Goal: Task Accomplishment & Management: Manage account settings

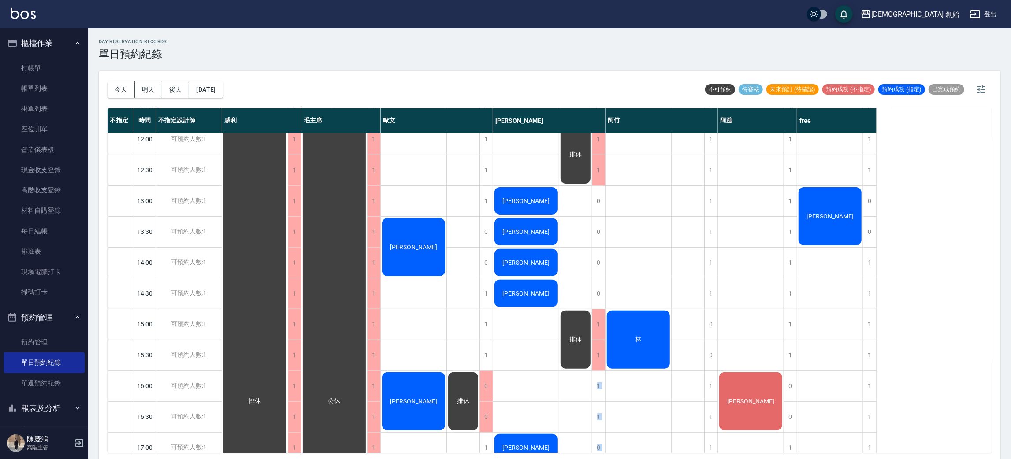
scroll to position [327, 0]
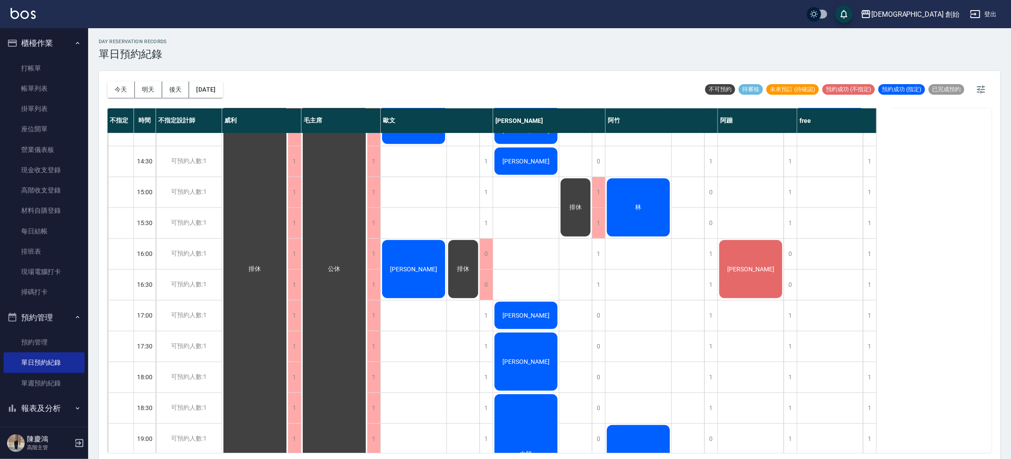
click at [649, 290] on div "林 葉邵順" at bounding box center [639, 253] width 66 height 895
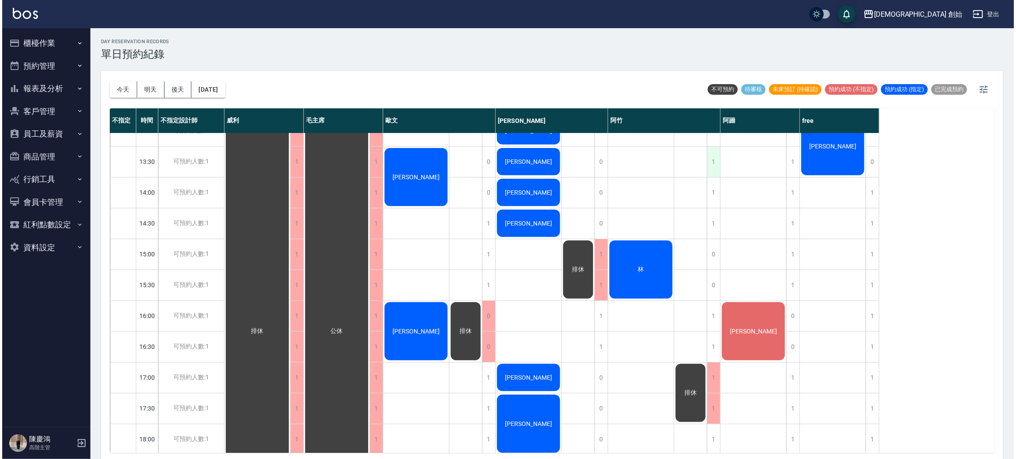
scroll to position [396, 0]
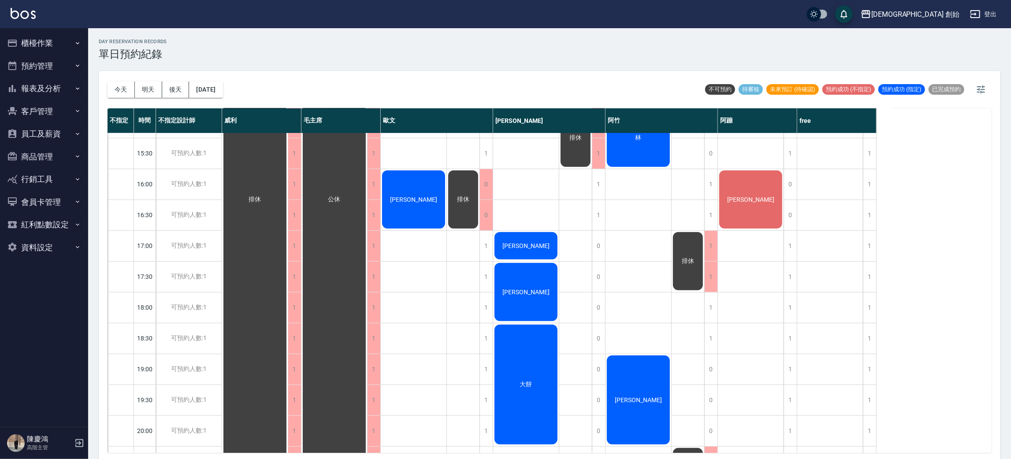
click at [642, 150] on div "林" at bounding box center [639, 138] width 66 height 61
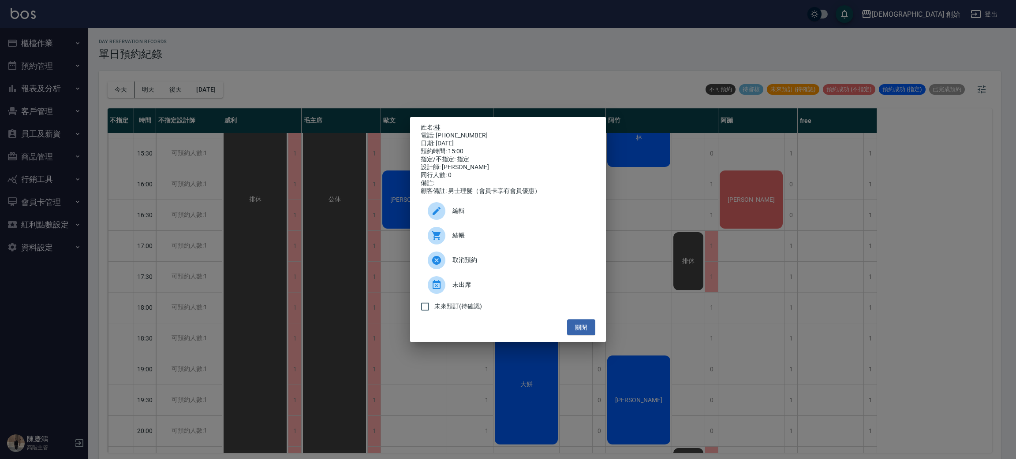
click at [488, 215] on span "編輯" at bounding box center [520, 210] width 136 height 9
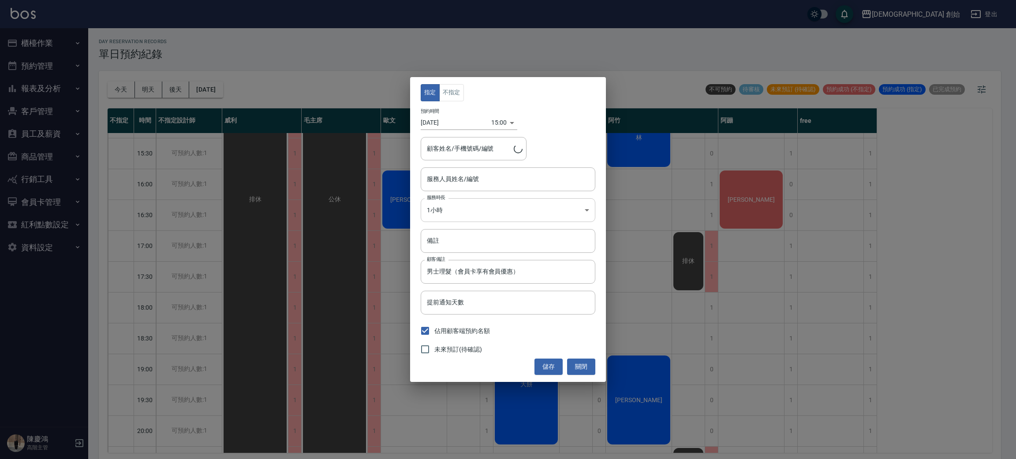
type input "林/0925375116"
type input "阿竹 (無代號)"
click at [511, 122] on div "15:00 1758697200000" at bounding box center [504, 122] width 26 height 15
click at [505, 125] on body "兄弟會 創始 登出 櫃檯作業 打帳單 帳單列表 掛單列表 座位開單 營業儀表板 現金收支登錄 高階收支登錄 材料自購登錄 每日結帳 排班表 現場電腦打卡 掃碼…" at bounding box center [508, 231] width 1016 height 462
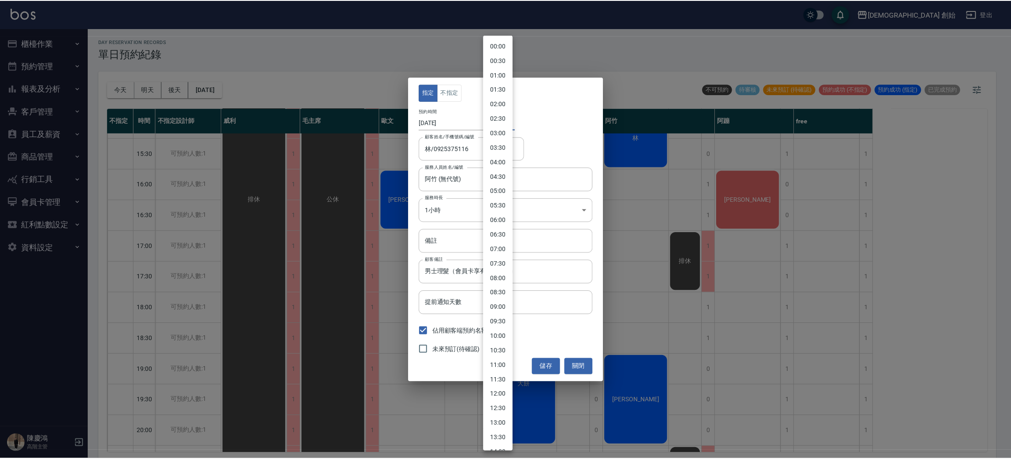
scroll to position [238, 0]
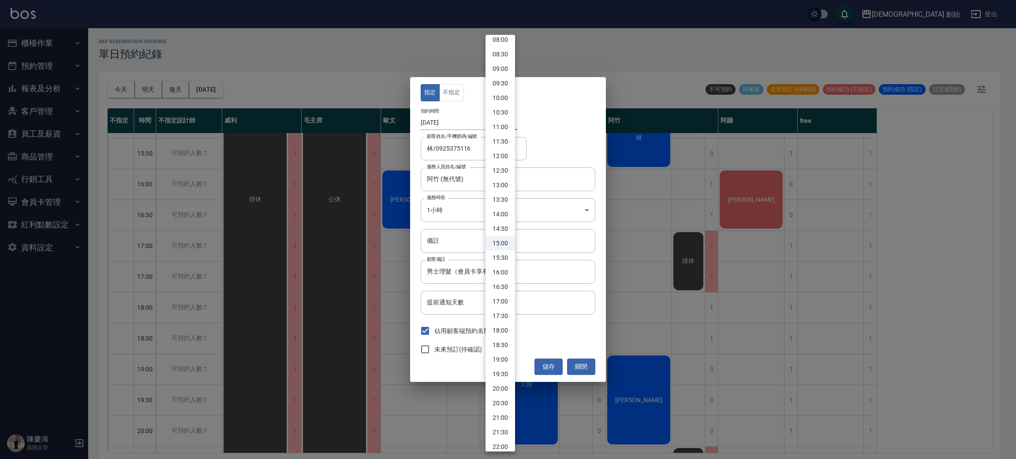
click at [504, 331] on li "18:00" at bounding box center [500, 331] width 30 height 15
type input "1758708000000"
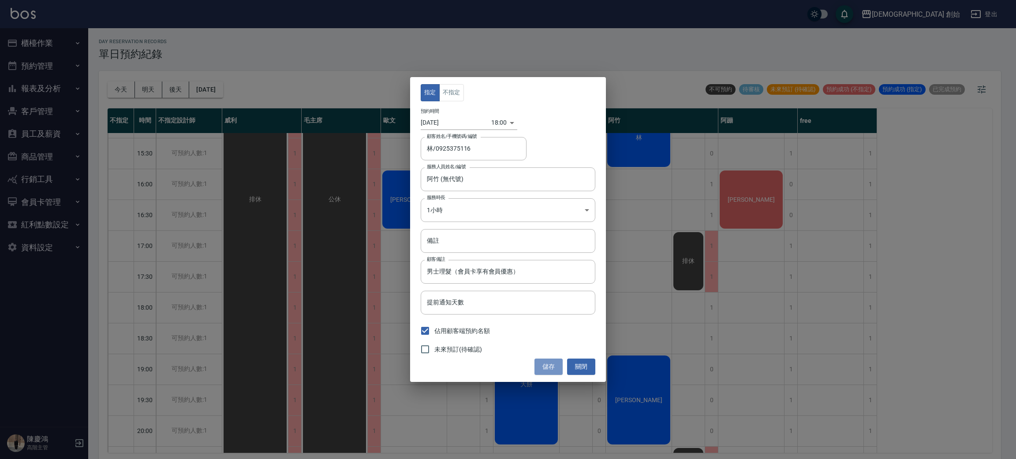
click at [557, 365] on button "儲存" at bounding box center [548, 367] width 28 height 16
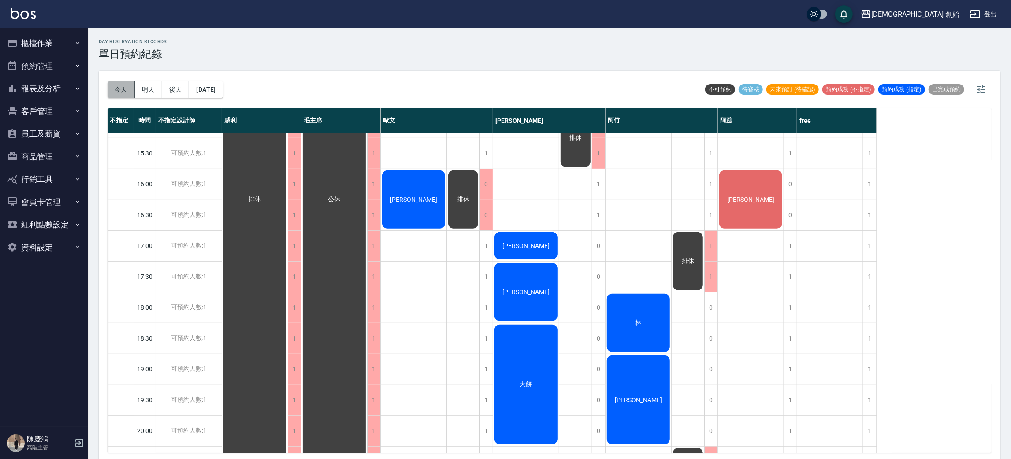
click at [127, 89] on button "今天" at bounding box center [121, 90] width 27 height 16
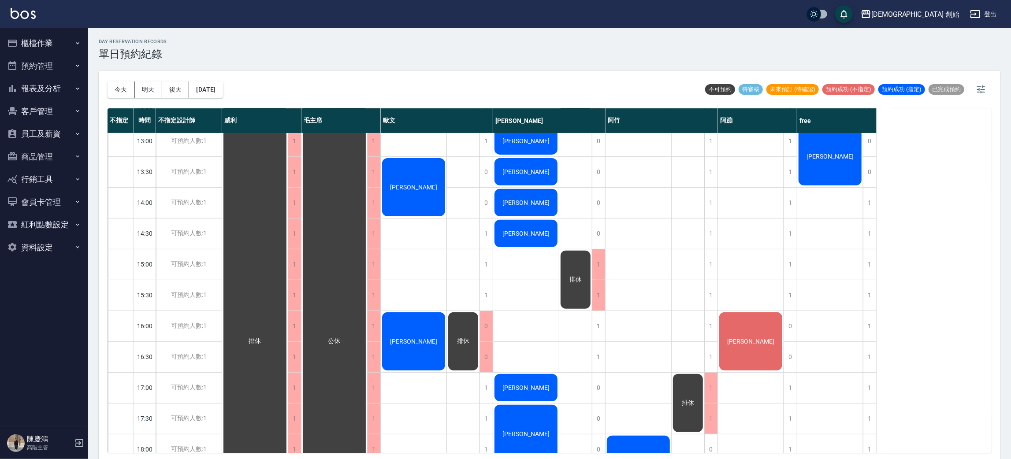
scroll to position [122, 0]
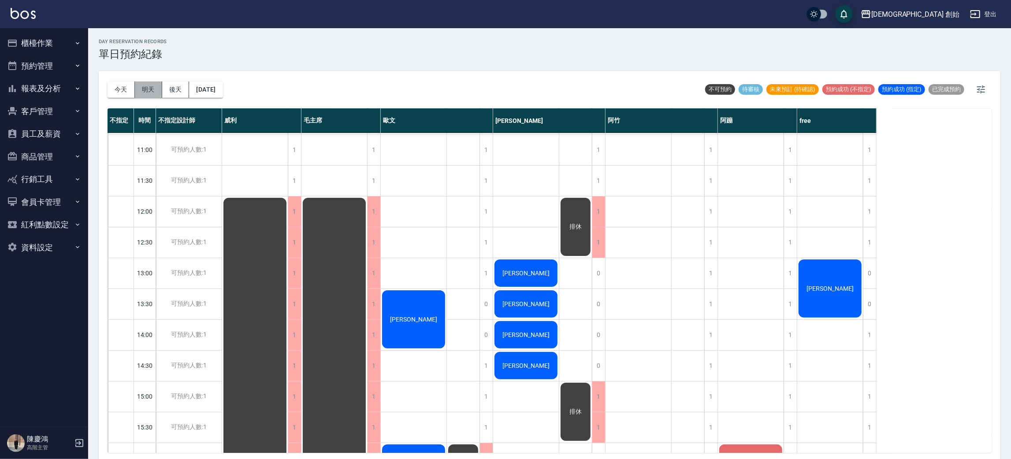
click at [144, 92] on button "明天" at bounding box center [148, 90] width 27 height 16
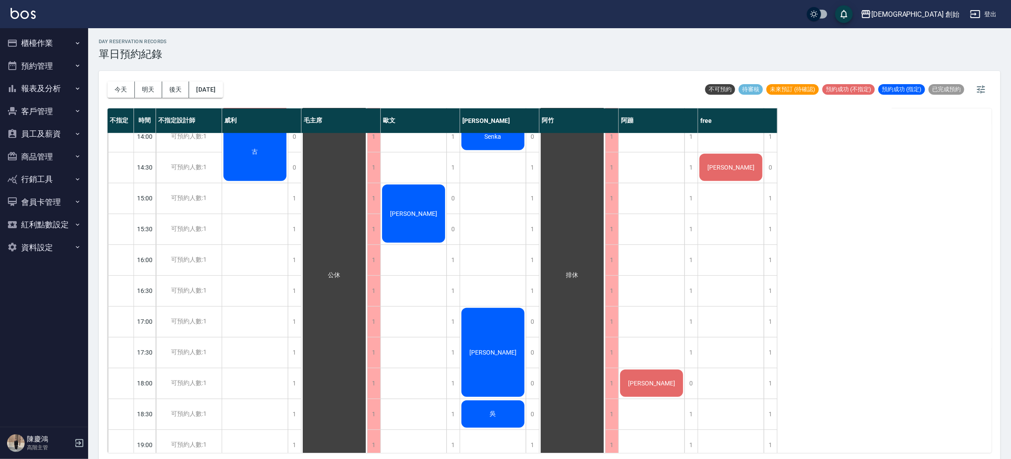
scroll to position [122, 0]
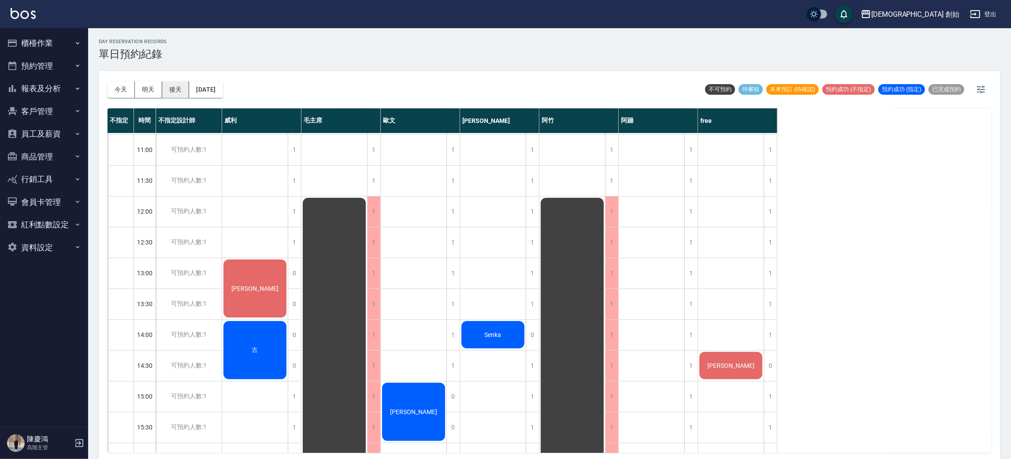
click at [182, 88] on button "後天" at bounding box center [175, 90] width 27 height 16
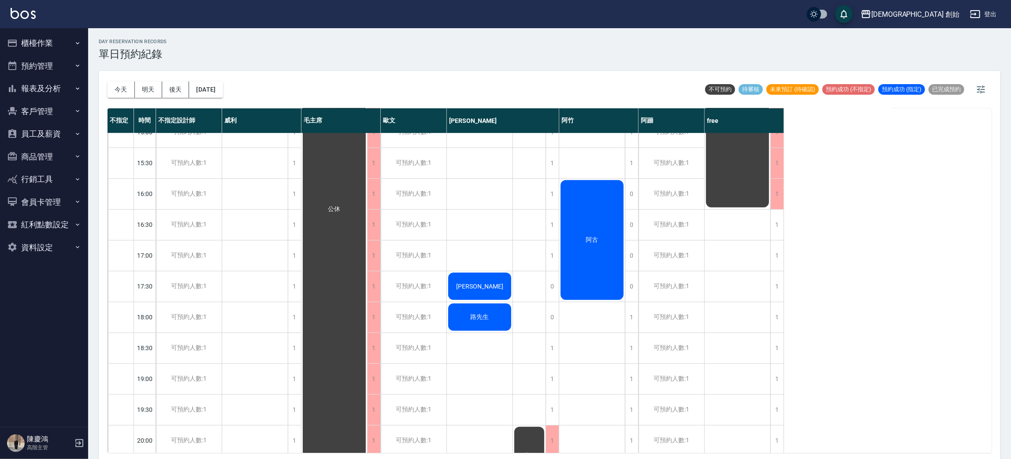
scroll to position [585, 0]
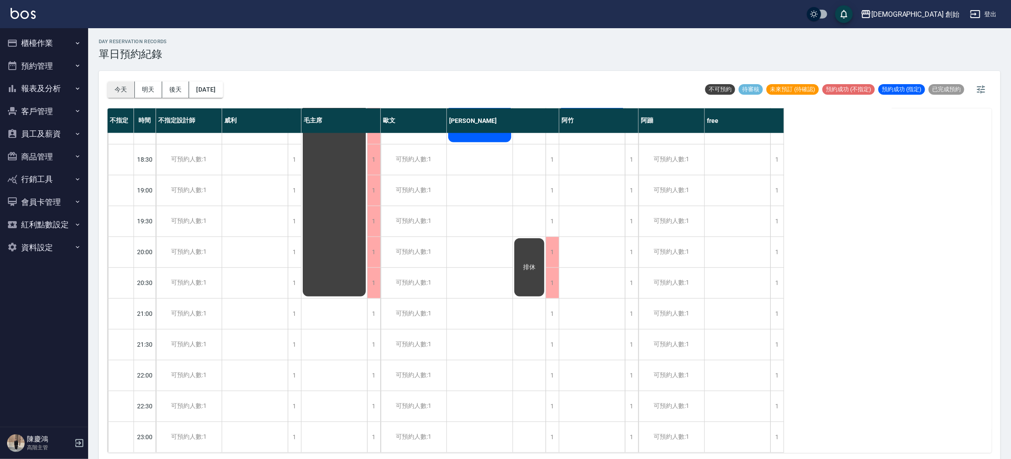
click at [123, 95] on button "今天" at bounding box center [121, 90] width 27 height 16
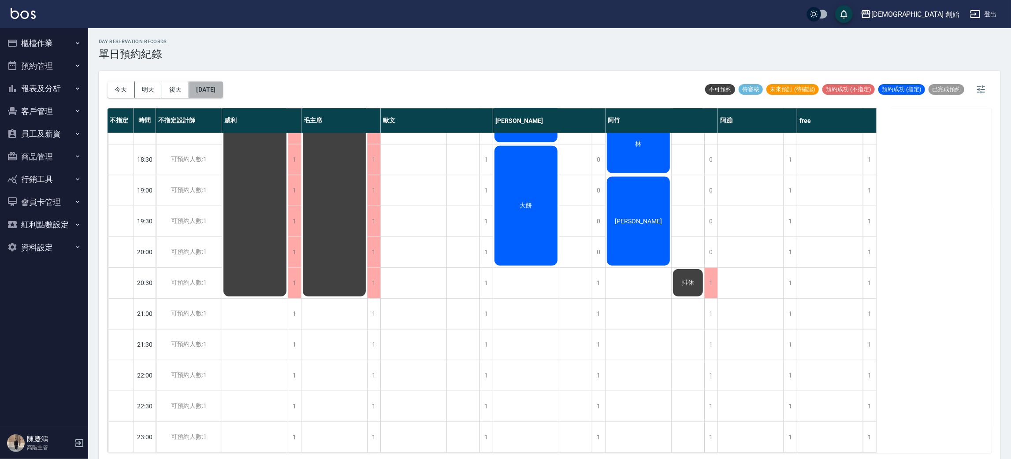
click at [223, 89] on button "[DATE]" at bounding box center [206, 90] width 34 height 16
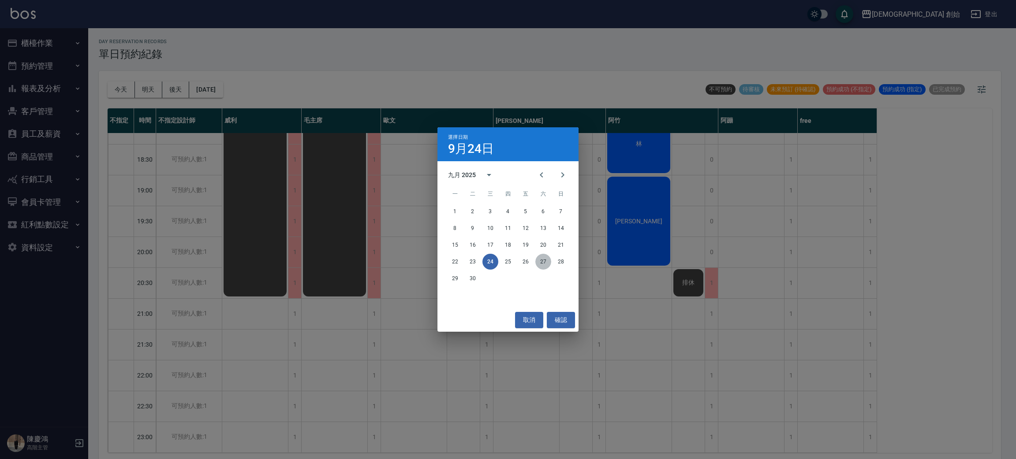
click at [541, 264] on button "27" at bounding box center [543, 262] width 16 height 16
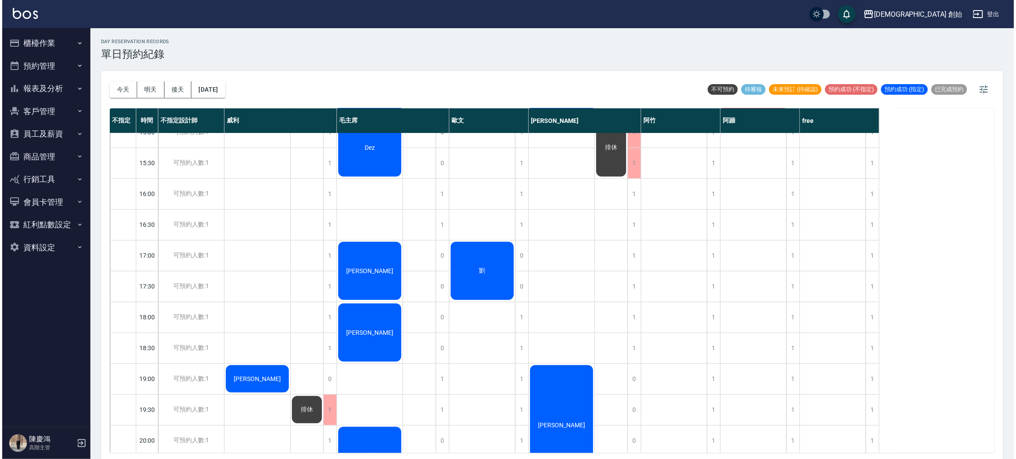
scroll to position [453, 0]
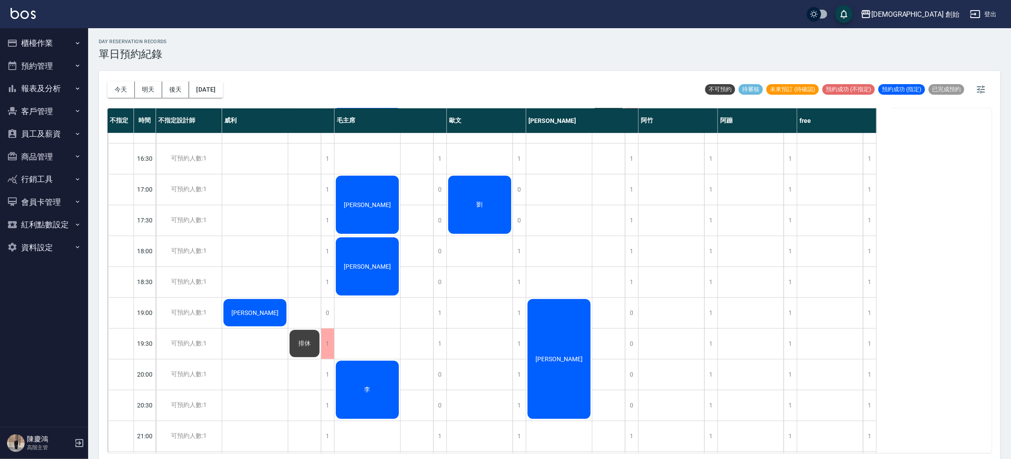
click at [488, 218] on div "劉" at bounding box center [480, 205] width 66 height 61
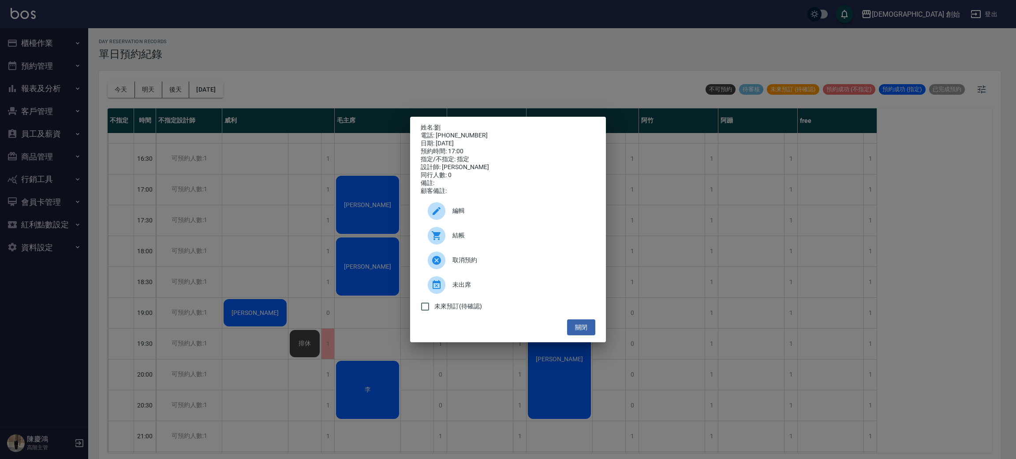
click at [477, 209] on div "編輯" at bounding box center [508, 211] width 175 height 25
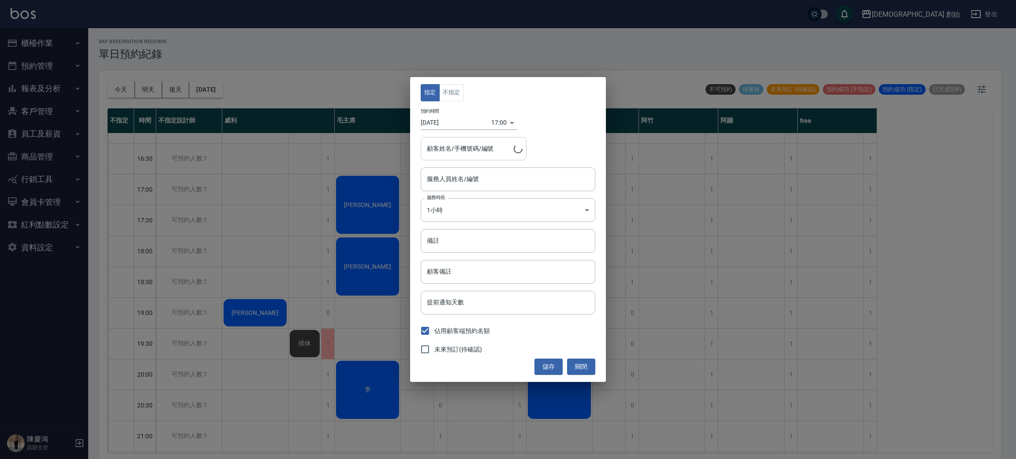
type input "歐文(無代號)"
type input "劉/0977372377"
click at [499, 120] on body "兄弟會 創始 登出 櫃檯作業 打帳單 帳單列表 掛單列表 座位開單 營業儀表板 現金收支登錄 高階收支登錄 材料自購登錄 每日結帳 排班表 現場電腦打卡 掃碼…" at bounding box center [508, 231] width 1016 height 462
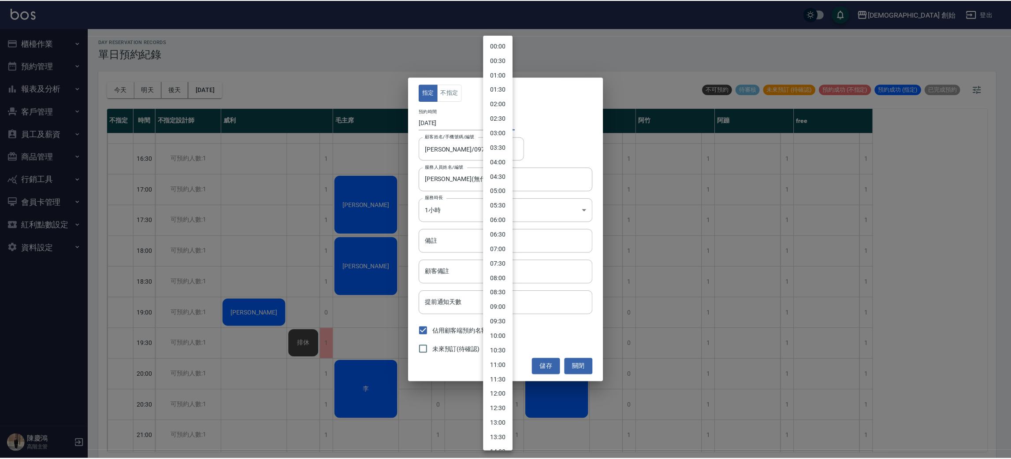
scroll to position [287, 0]
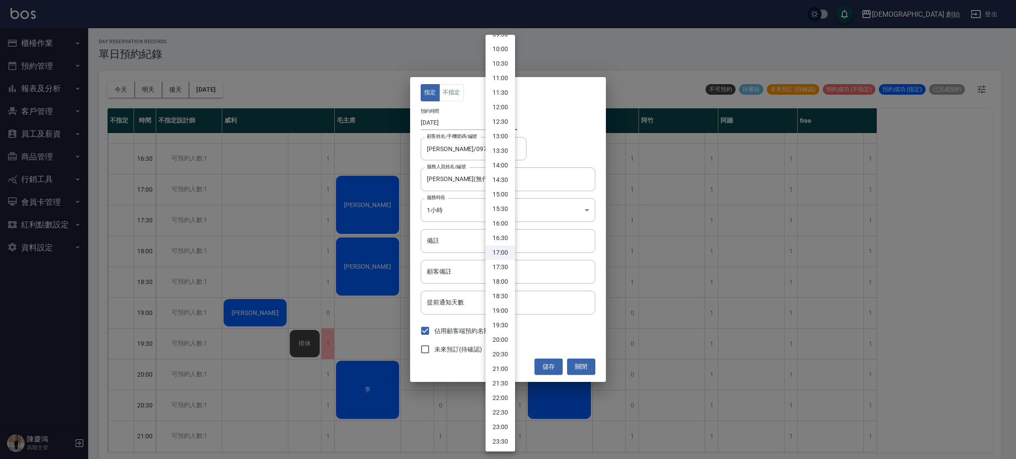
click at [504, 305] on li "19:00" at bounding box center [500, 311] width 30 height 15
type input "1758970800000"
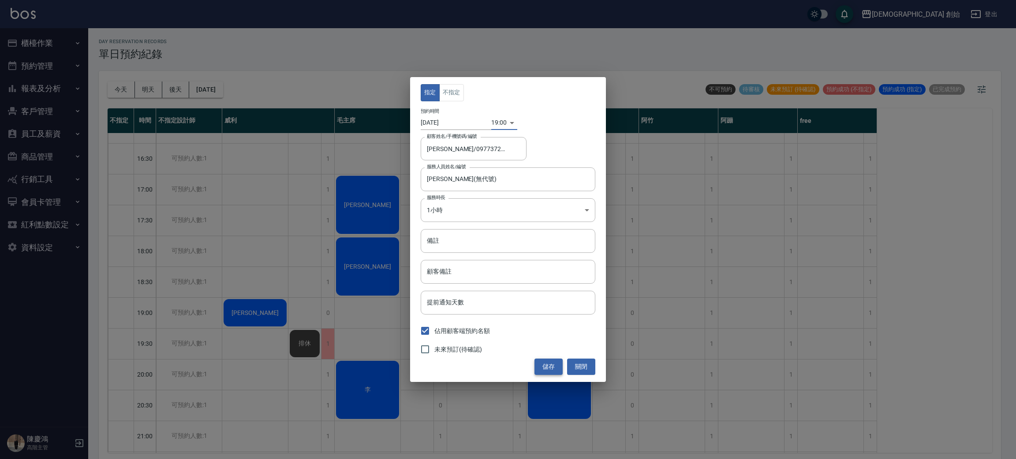
click at [543, 367] on button "儲存" at bounding box center [548, 367] width 28 height 16
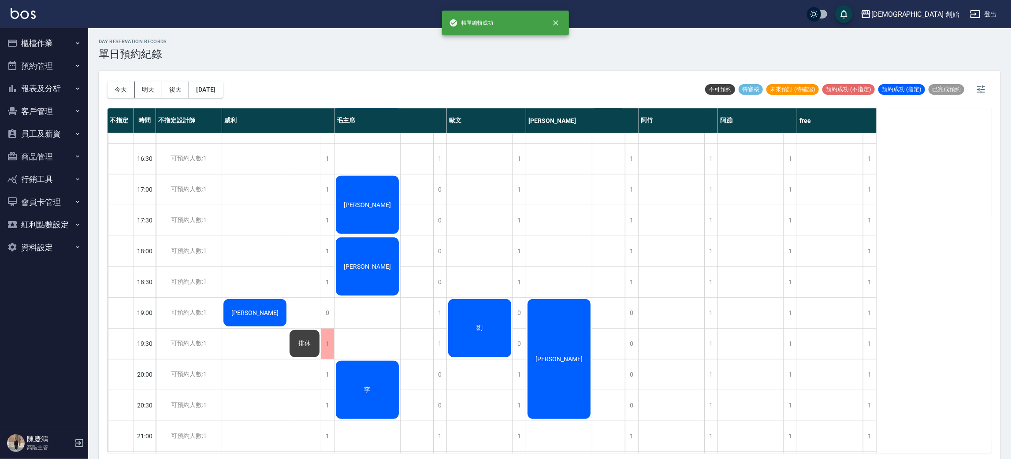
click at [481, 332] on div "劉" at bounding box center [480, 328] width 66 height 61
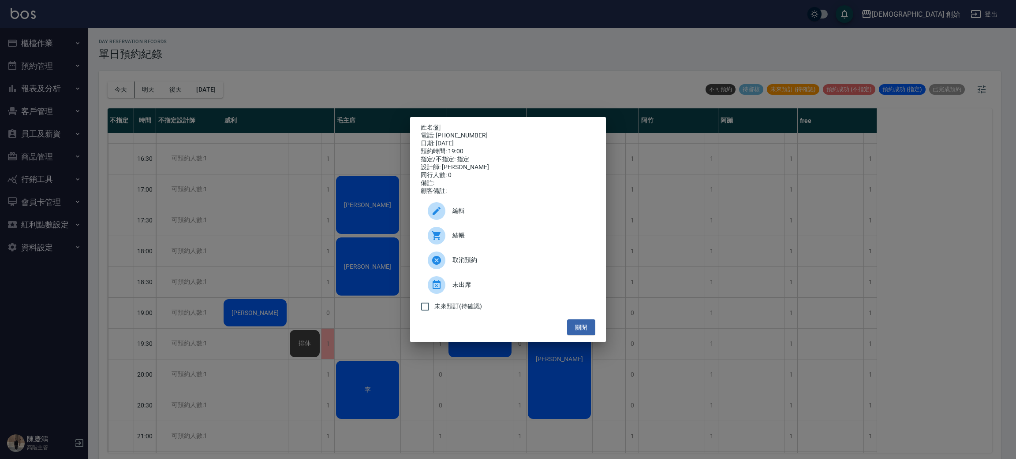
click at [194, 231] on div "姓名: 劉 電話: 0977372377 日期: 2025/09/27 預約時間: 19:00 指定/不指定: 指定 設計師: 歐文 同行人數: 0 備註: …" at bounding box center [508, 229] width 1016 height 459
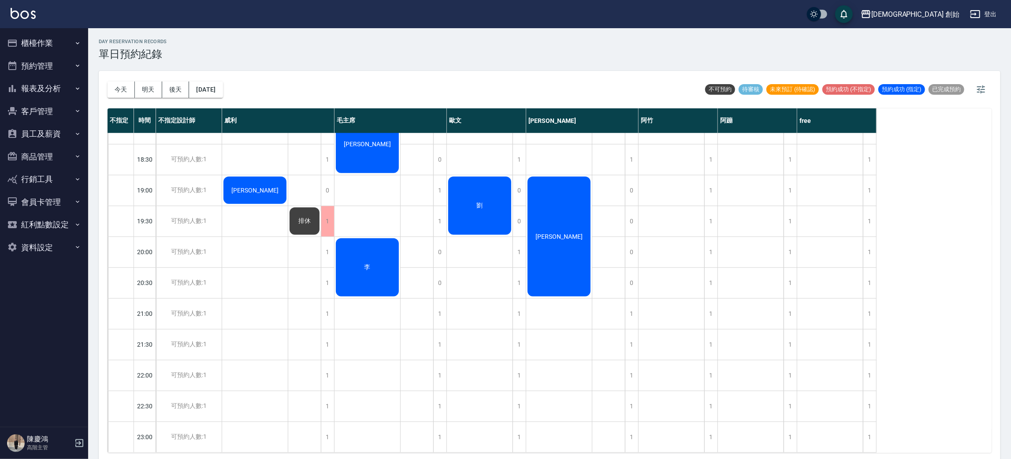
scroll to position [254, 0]
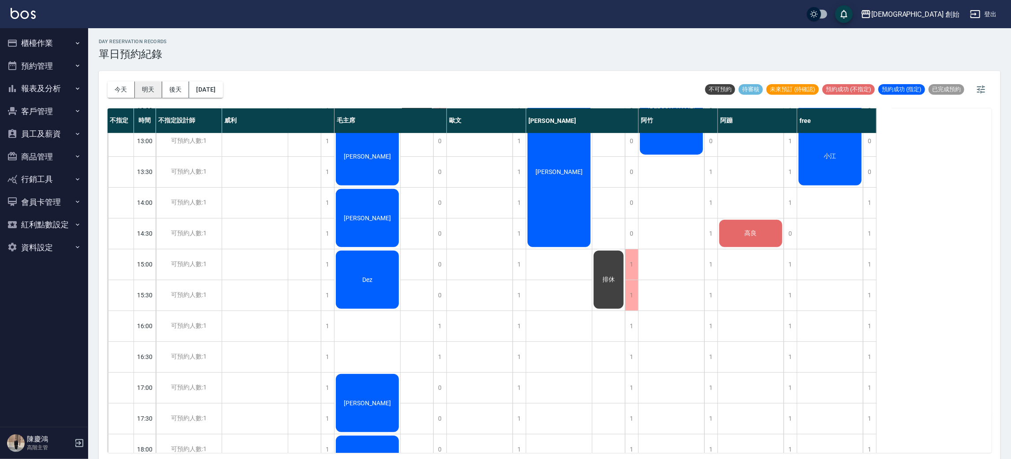
click at [150, 93] on button "明天" at bounding box center [148, 90] width 27 height 16
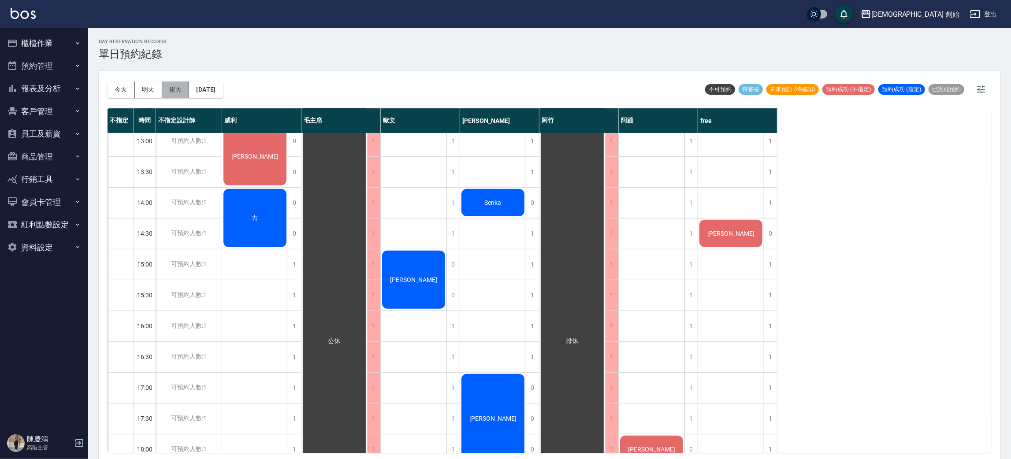
click at [170, 92] on button "後天" at bounding box center [175, 90] width 27 height 16
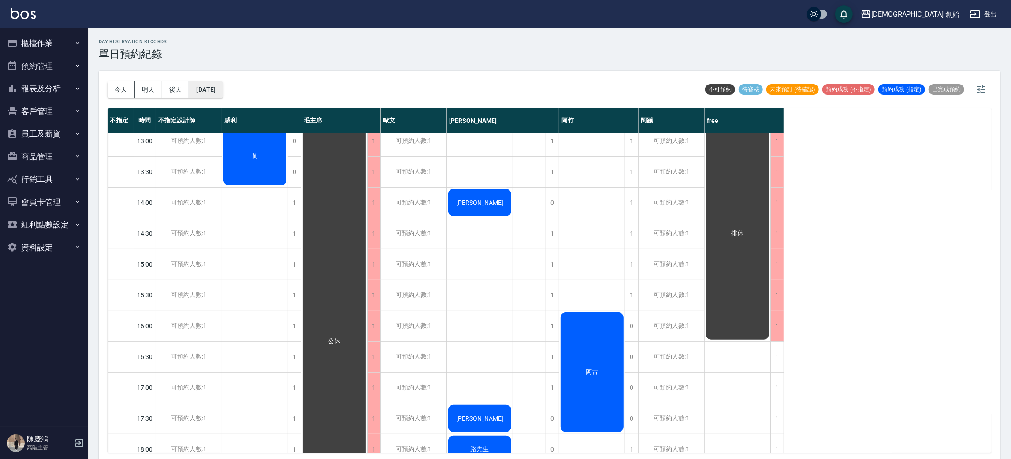
click at [210, 90] on button "2025/09/26" at bounding box center [206, 90] width 34 height 16
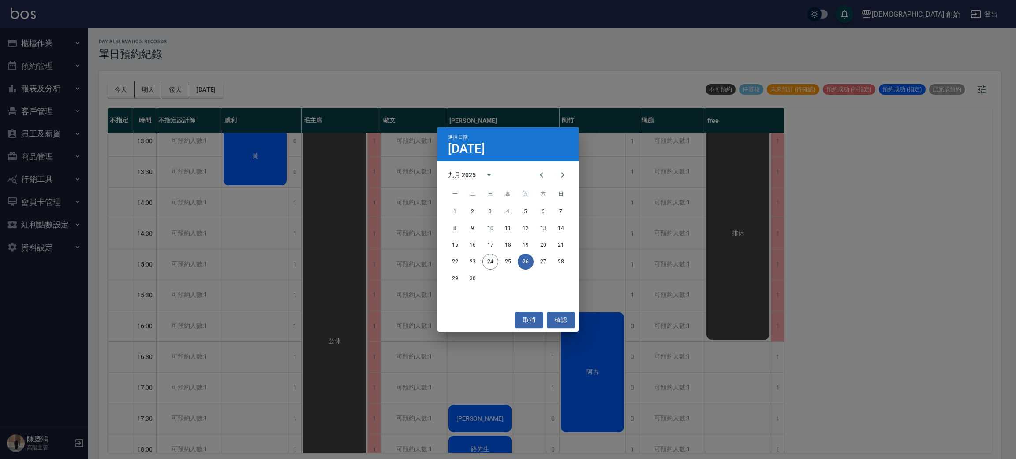
click at [423, 236] on div "選擇日期 9月26日 九月 2025 一 二 三 四 五 六 日 1 2 3 4 5 6 7 8 9 10 11 12 13 14 15 16 17 18 1…" at bounding box center [508, 229] width 1016 height 459
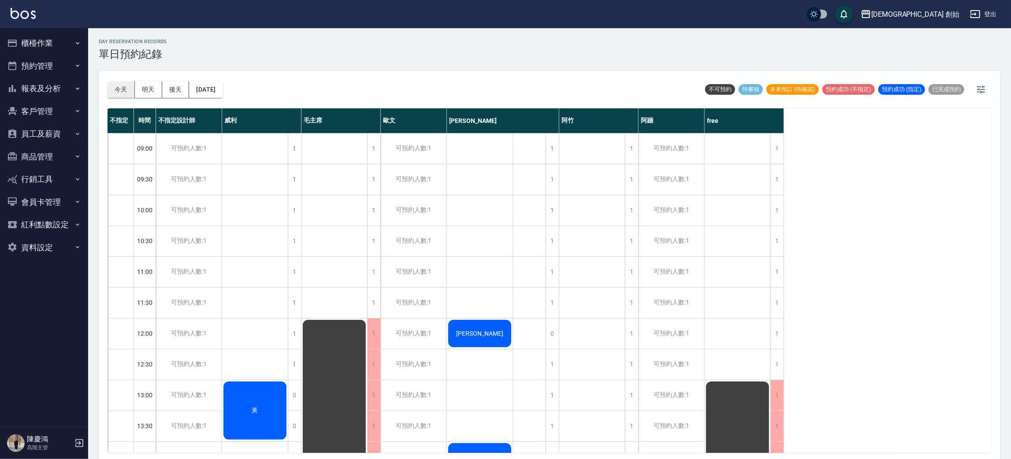
click at [123, 92] on button "今天" at bounding box center [121, 90] width 27 height 16
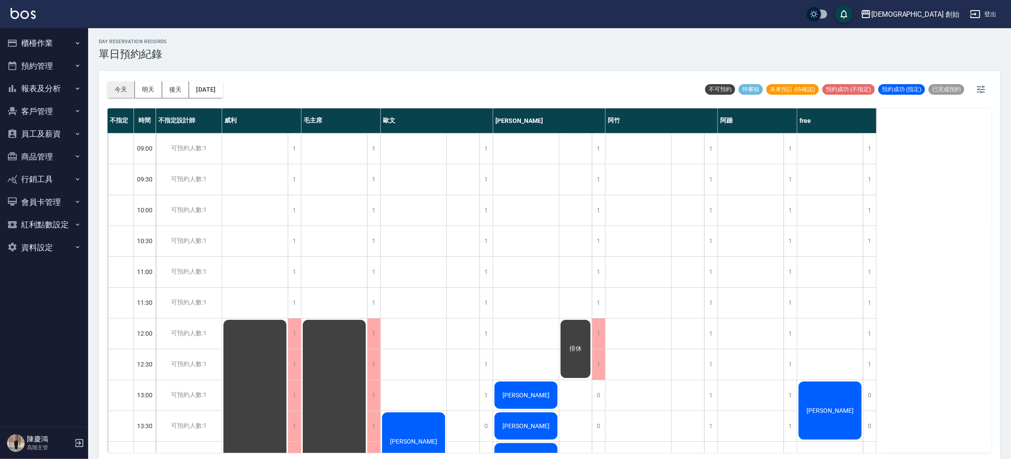
click at [123, 92] on button "今天" at bounding box center [121, 90] width 27 height 16
click at [112, 93] on button "今天" at bounding box center [121, 90] width 27 height 16
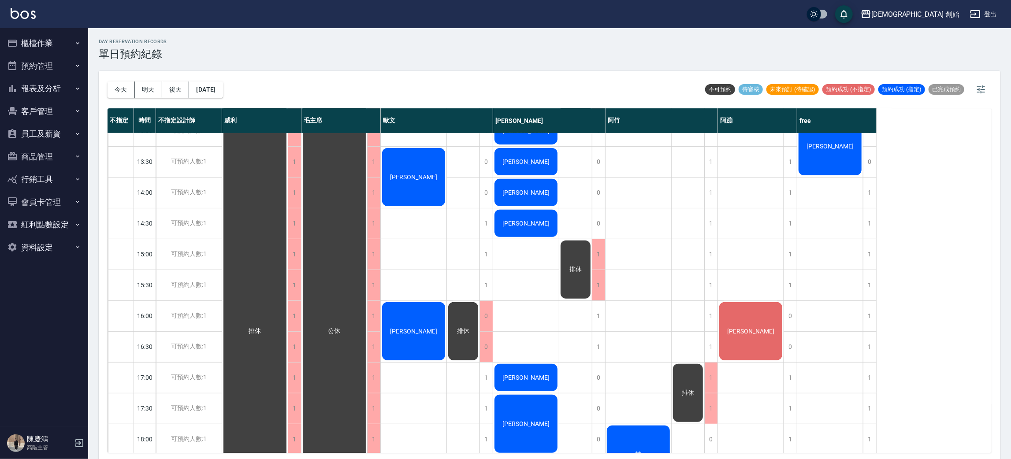
scroll to position [330, 0]
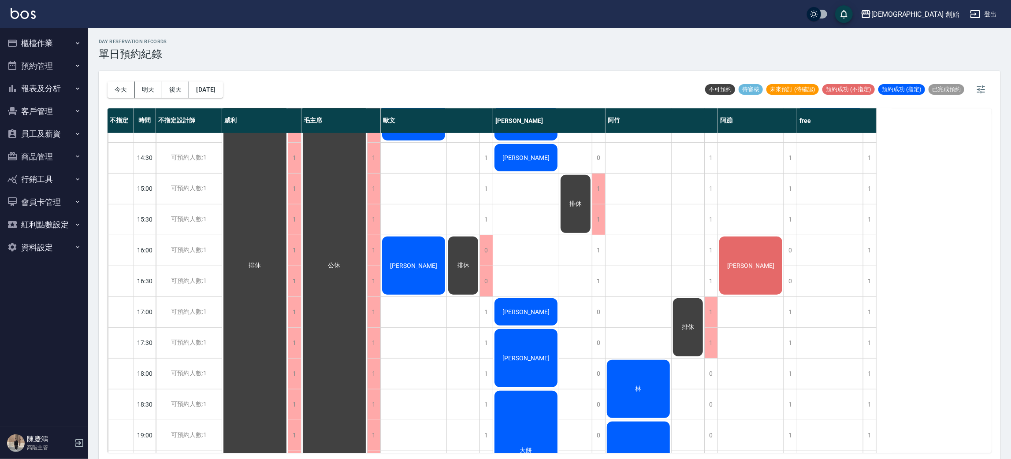
click at [43, 34] on button "櫃檯作業" at bounding box center [44, 43] width 81 height 23
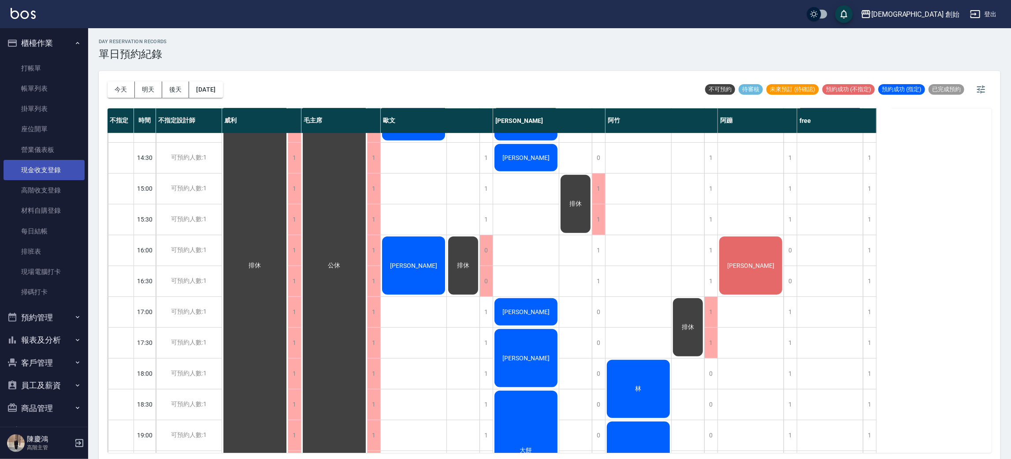
click at [52, 174] on link "現金收支登錄" at bounding box center [44, 170] width 81 height 20
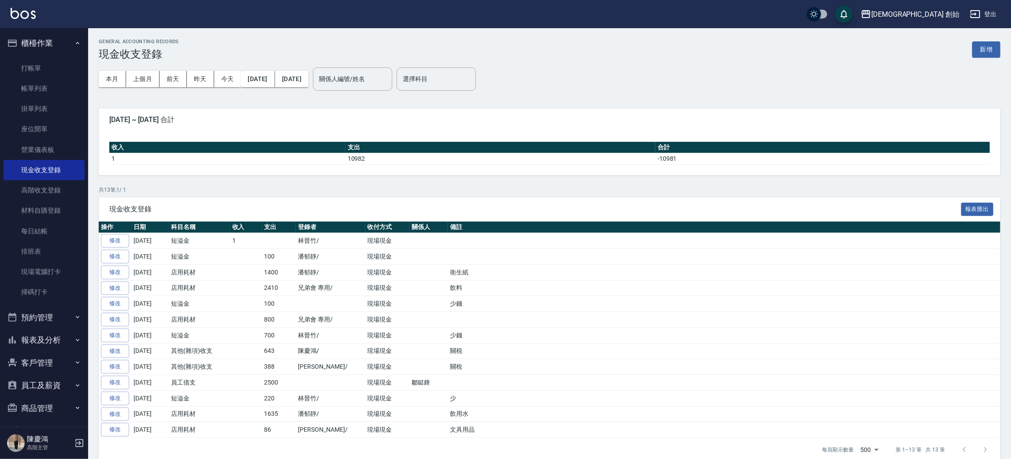
scroll to position [16, 0]
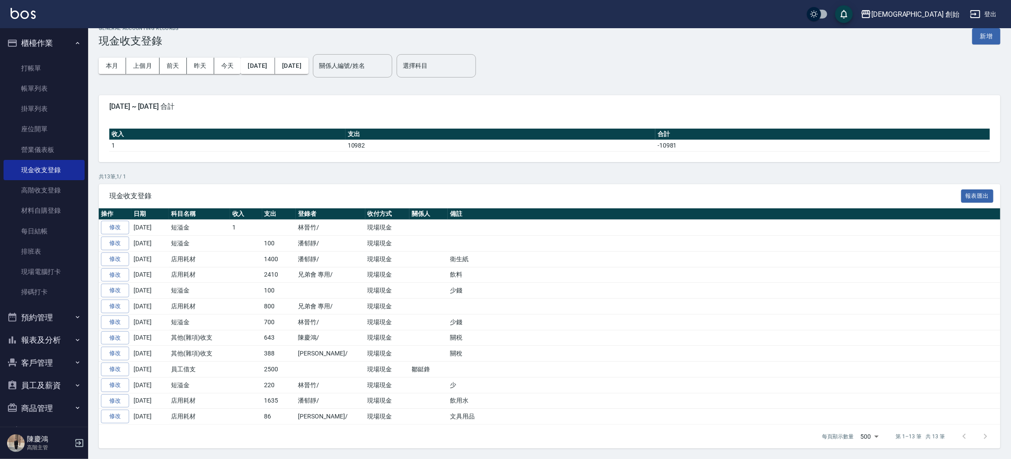
click at [30, 53] on button "櫃檯作業" at bounding box center [44, 43] width 81 height 23
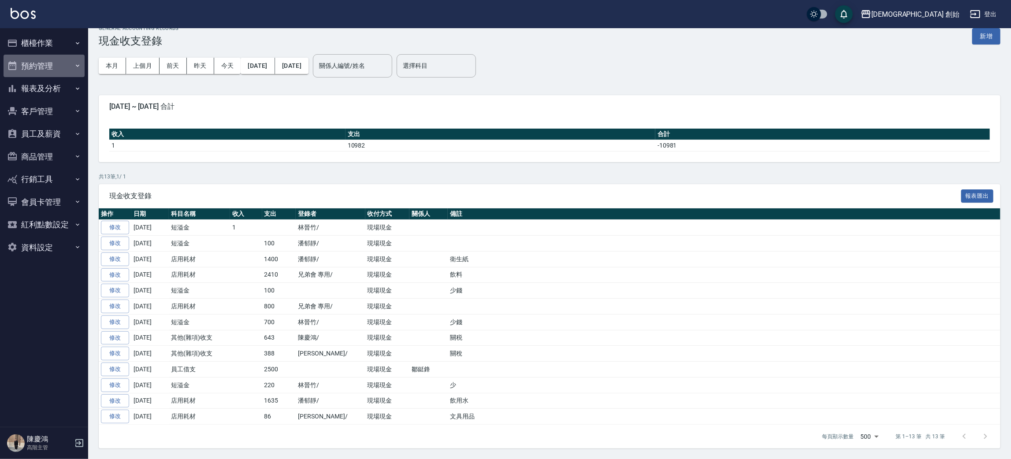
click at [37, 65] on button "預約管理" at bounding box center [44, 66] width 81 height 23
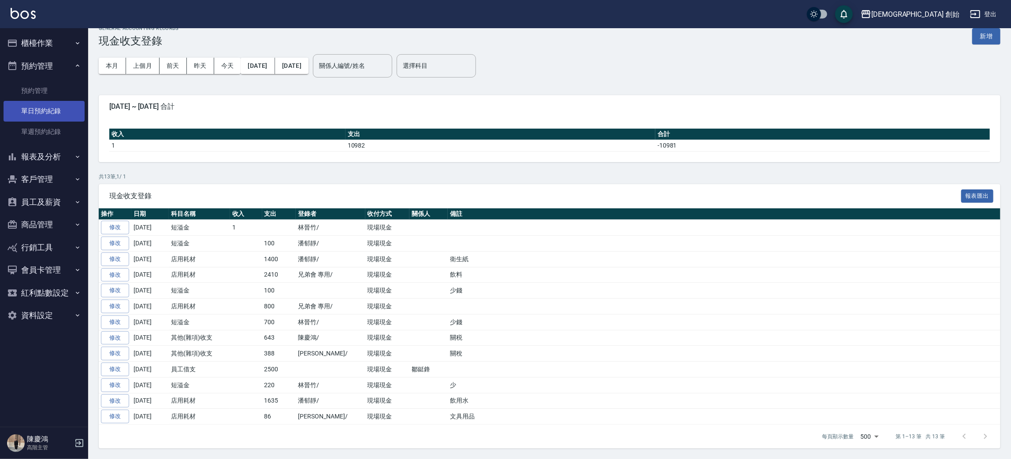
click at [46, 115] on link "單日預約紀錄" at bounding box center [44, 111] width 81 height 20
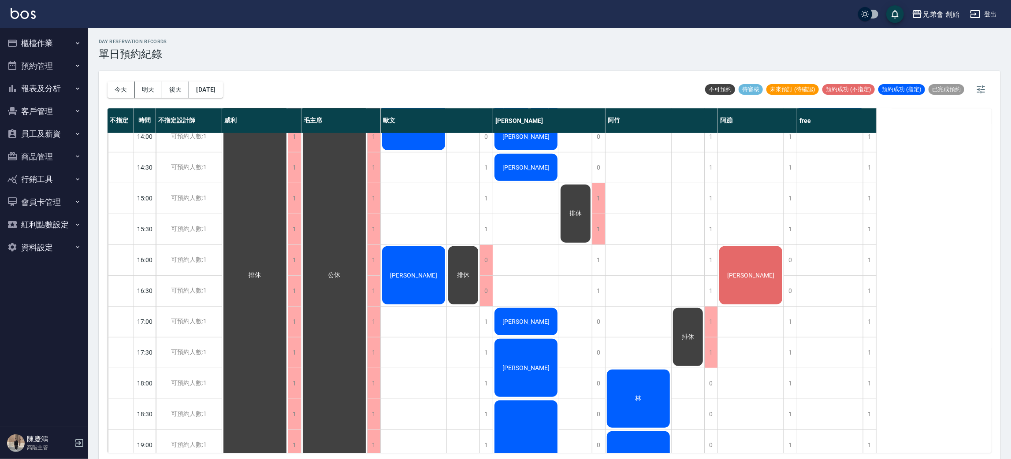
scroll to position [188, 0]
